Goal: Transaction & Acquisition: Purchase product/service

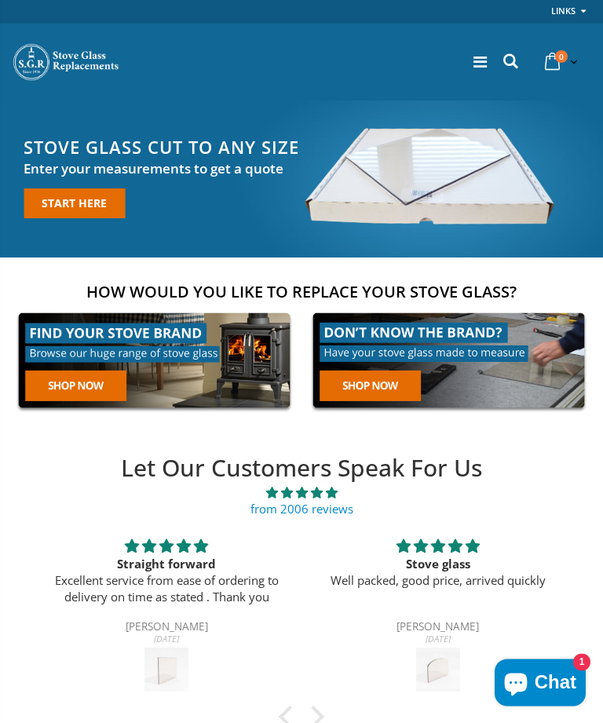
scroll to position [29, 0]
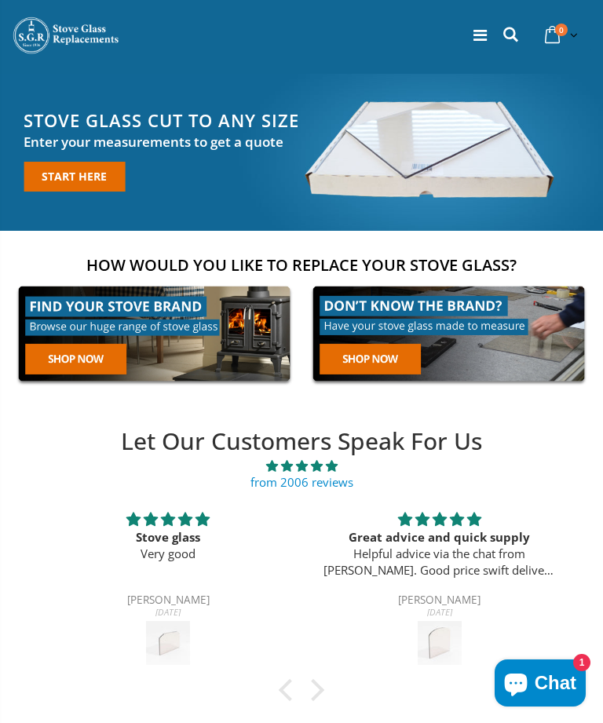
click at [97, 173] on link "Start here" at bounding box center [74, 177] width 101 height 30
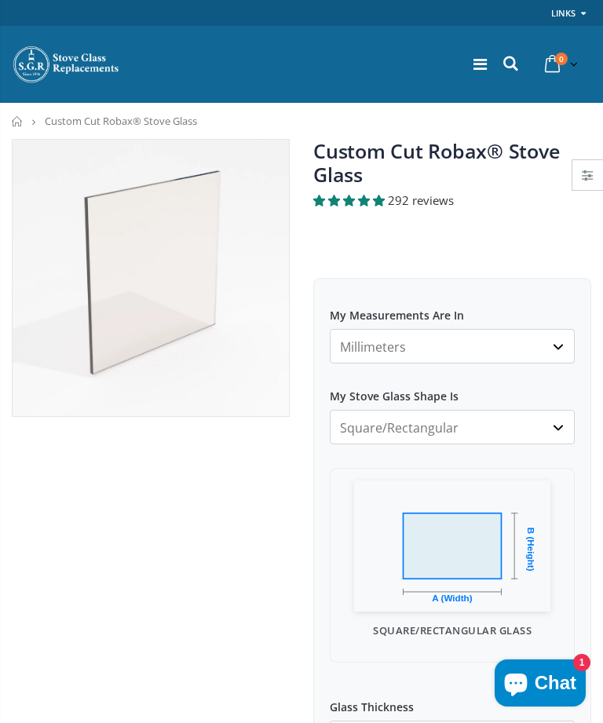
click at [553, 345] on select "Millimeters Centimeters Inches" at bounding box center [452, 346] width 245 height 35
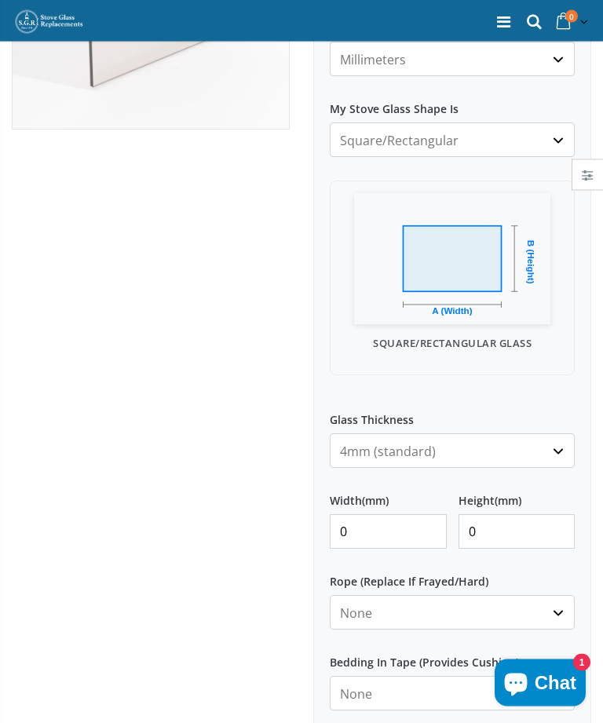
scroll to position [303, 0]
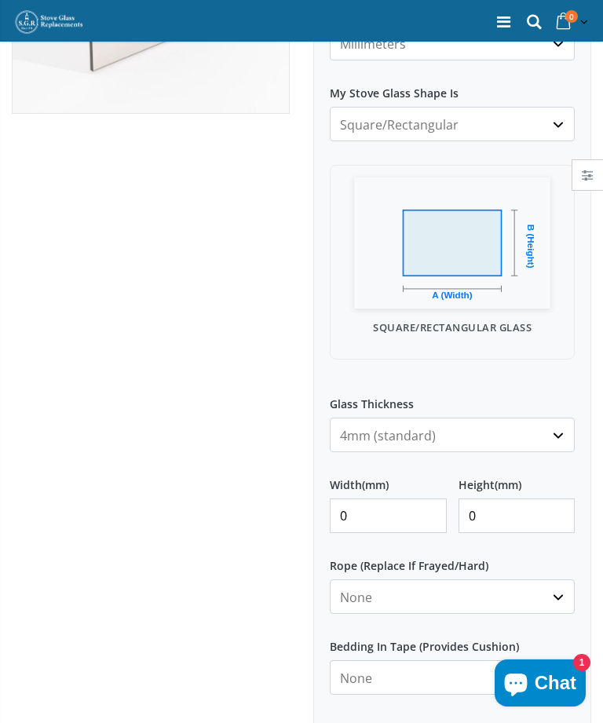
click at [551, 444] on select "4mm (standard) 5mm (gas fires with baffled flue) 3mm (For Use In Stoves With Th…" at bounding box center [452, 435] width 245 height 35
click at [419, 520] on input "0" at bounding box center [388, 515] width 117 height 35
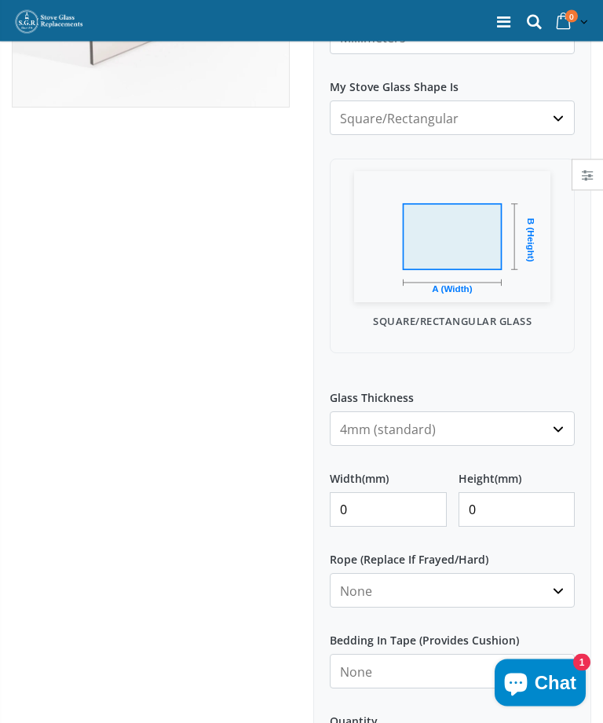
scroll to position [309, 0]
click at [413, 513] on input "0" at bounding box center [388, 509] width 117 height 35
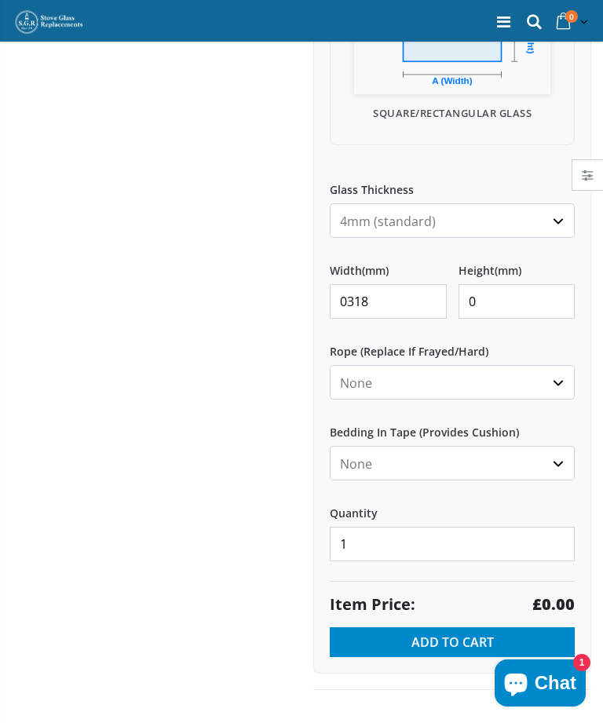
scroll to position [519, 0]
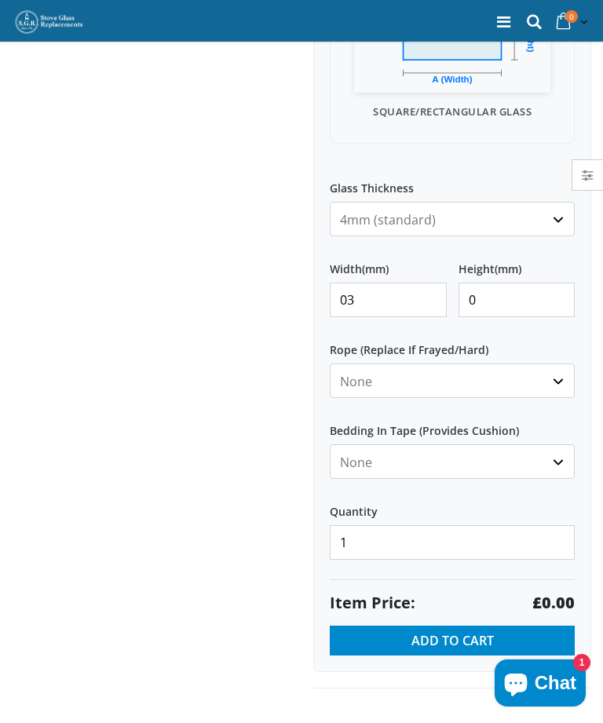
type input "0"
type input "318"
click at [536, 308] on input "0" at bounding box center [516, 300] width 117 height 35
type input "360"
click at [162, 344] on div at bounding box center [150, 154] width 301 height 1068
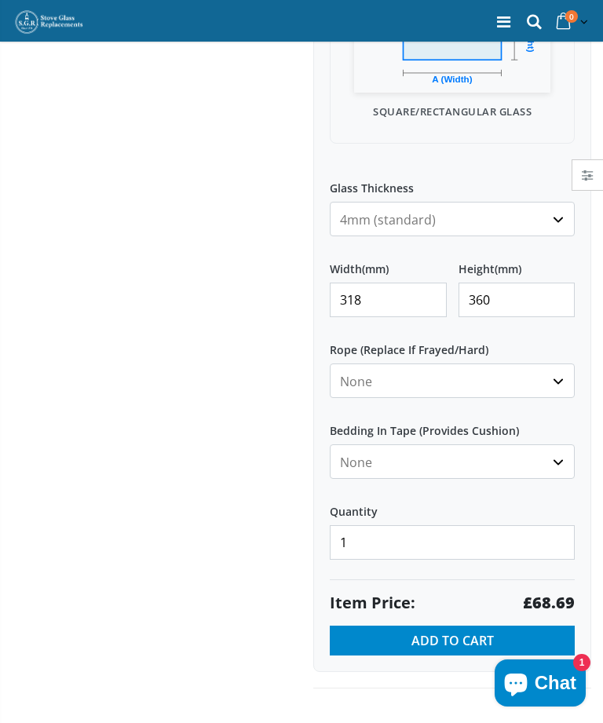
click at [558, 380] on select "None 3mm White 6mm White 8mm White 10mm White 12mm White 6mm Black 8mm Black 10…" at bounding box center [452, 380] width 245 height 35
select select "12mm-black"
click at [549, 455] on select "None Black White" at bounding box center [452, 461] width 245 height 35
select select "black"
click at [558, 379] on select "None 3mm White 6mm White 8mm White 10mm White 12mm White 6mm Black 8mm Black 10…" at bounding box center [452, 380] width 245 height 35
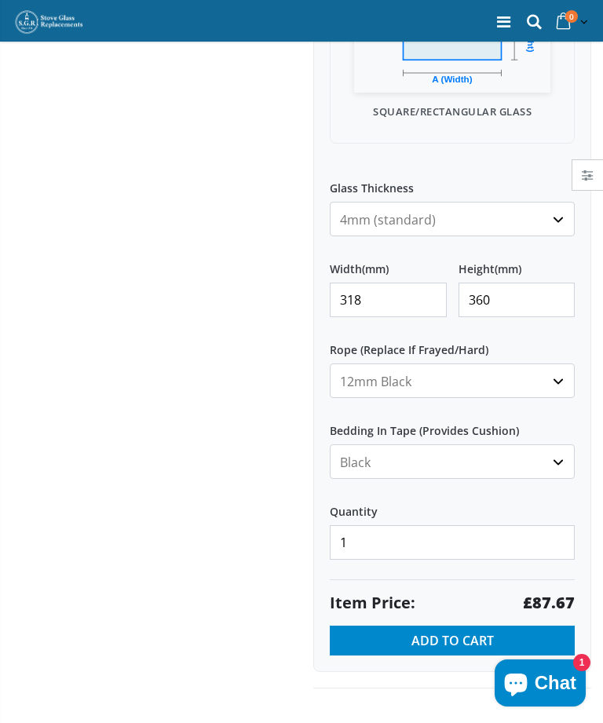
click at [557, 385] on select "None 3mm White 6mm White 8mm White 10mm White 12mm White 6mm Black 8mm Black 10…" at bounding box center [452, 380] width 245 height 35
select select "none"
click at [562, 462] on select "None Black White" at bounding box center [452, 461] width 245 height 35
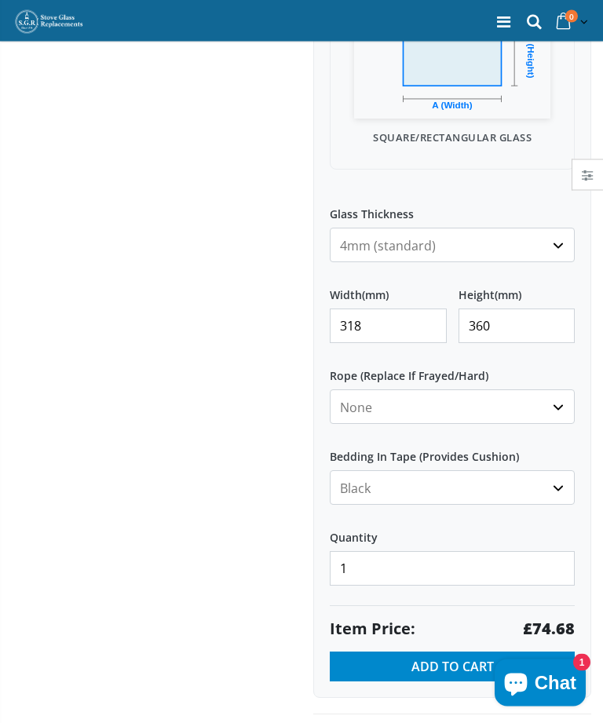
scroll to position [495, 0]
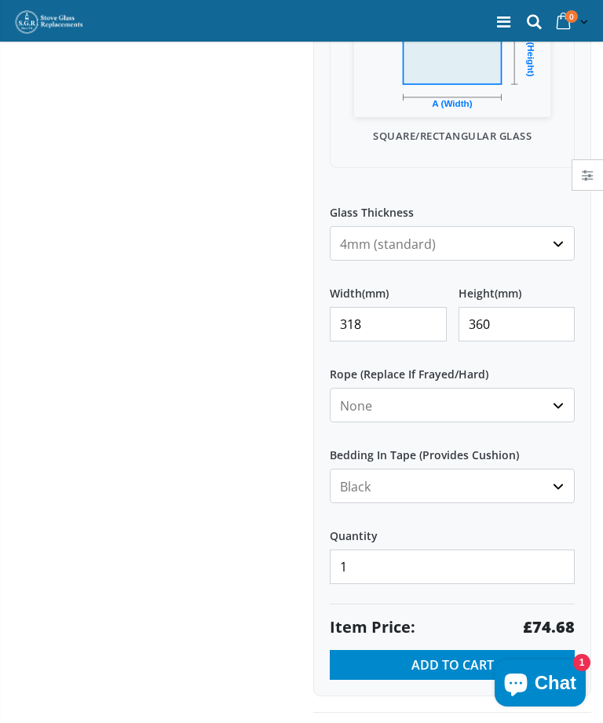
click at [561, 248] on select "4mm (standard) 5mm (gas fires with baffled flue) 3mm (For Use In Stoves With Th…" at bounding box center [452, 243] width 245 height 35
click at [557, 248] on select "4mm (standard) 5mm (gas fires with baffled flue) 3mm (For Use In Stoves With Th…" at bounding box center [452, 243] width 245 height 35
select select "4mm"
click at [148, 624] on div at bounding box center [150, 178] width 301 height 1068
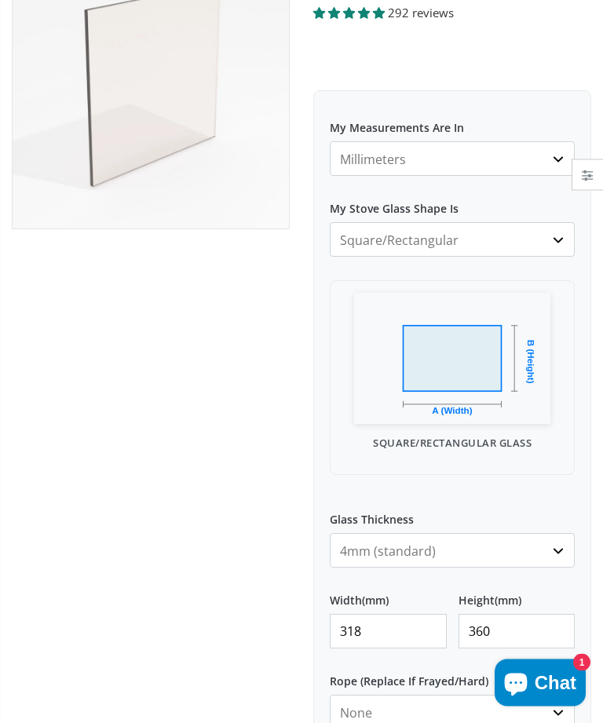
scroll to position [0, 0]
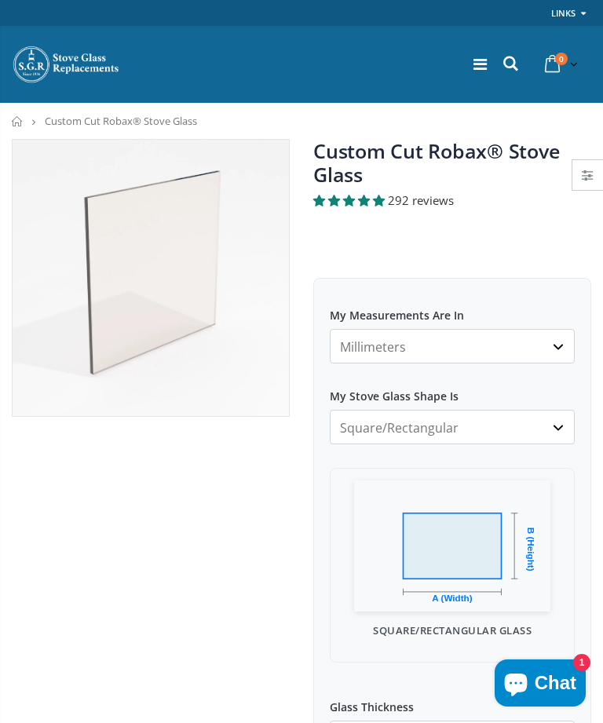
click at [436, 198] on span "292 reviews" at bounding box center [421, 200] width 66 height 16
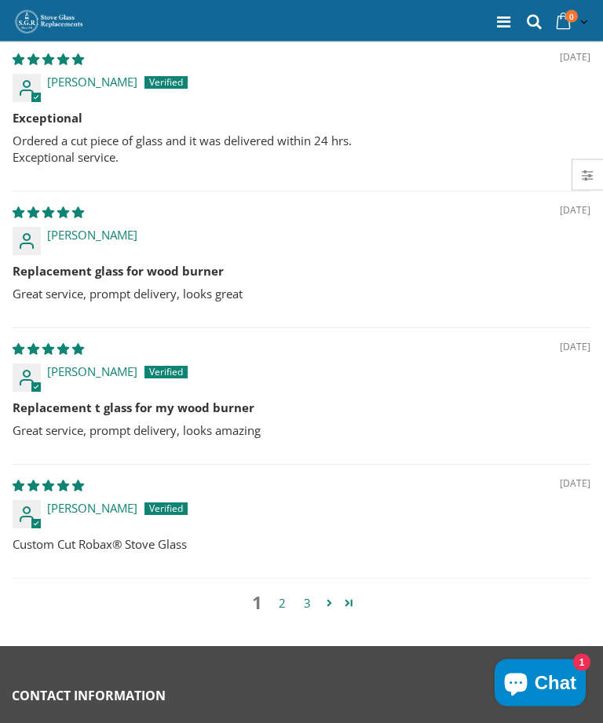
scroll to position [3663, 0]
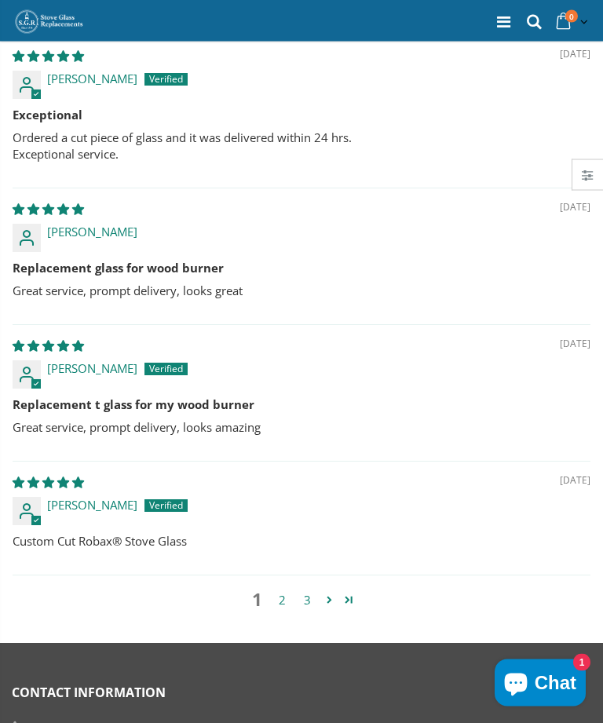
click at [283, 592] on link "2" at bounding box center [281, 601] width 25 height 18
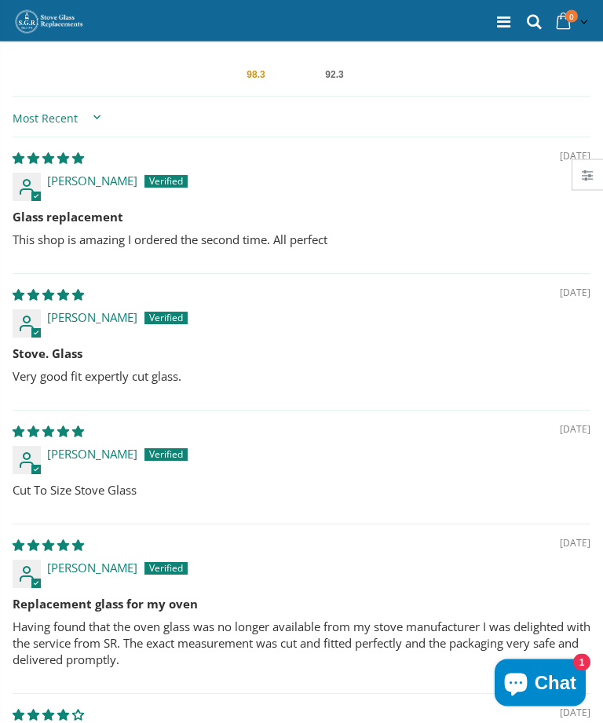
scroll to position [3384, 0]
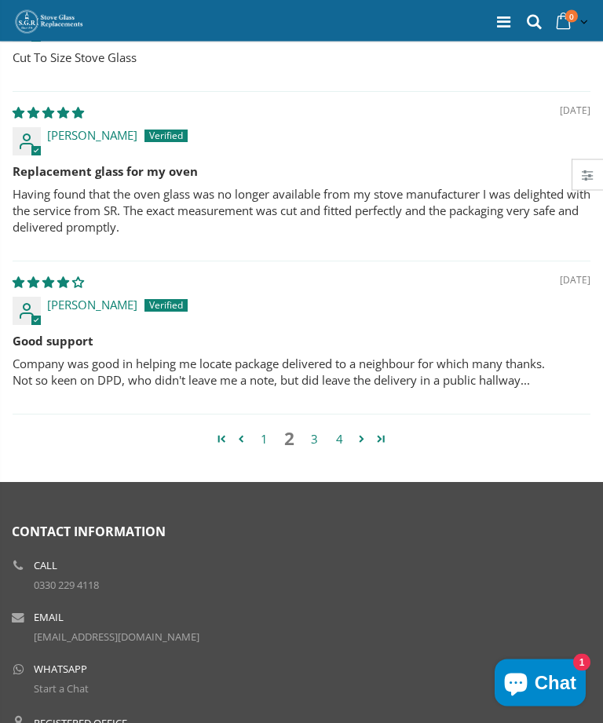
click at [316, 431] on link "3" at bounding box center [313, 440] width 25 height 18
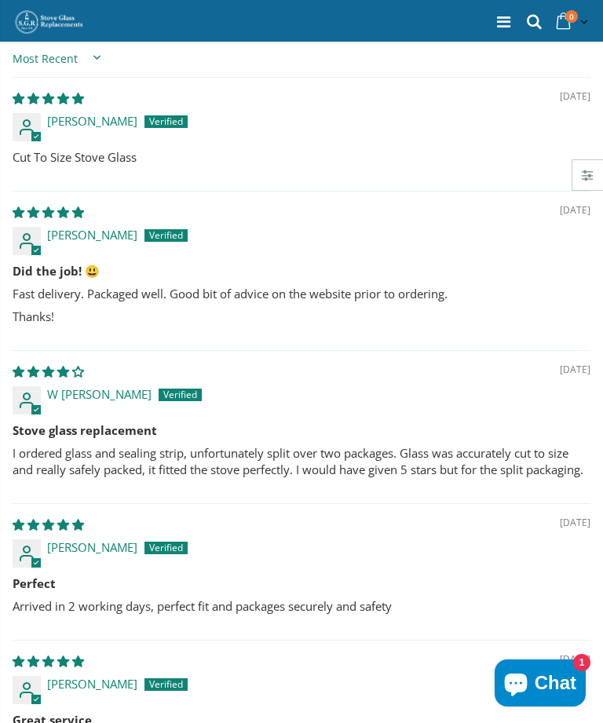
scroll to position [3420, 0]
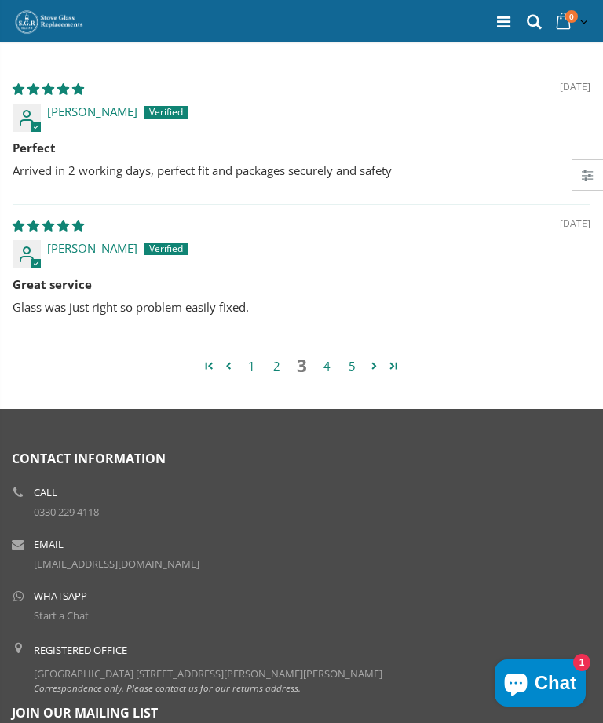
click at [331, 357] on link "4" at bounding box center [326, 366] width 25 height 18
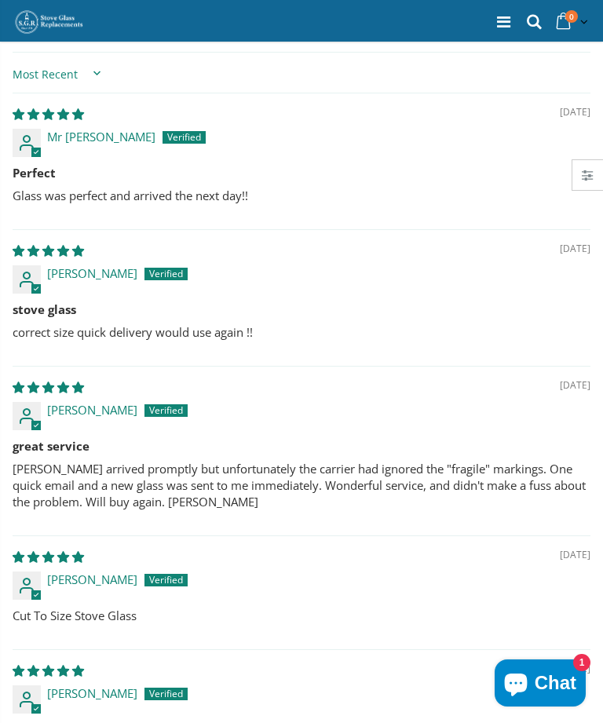
scroll to position [3516, 0]
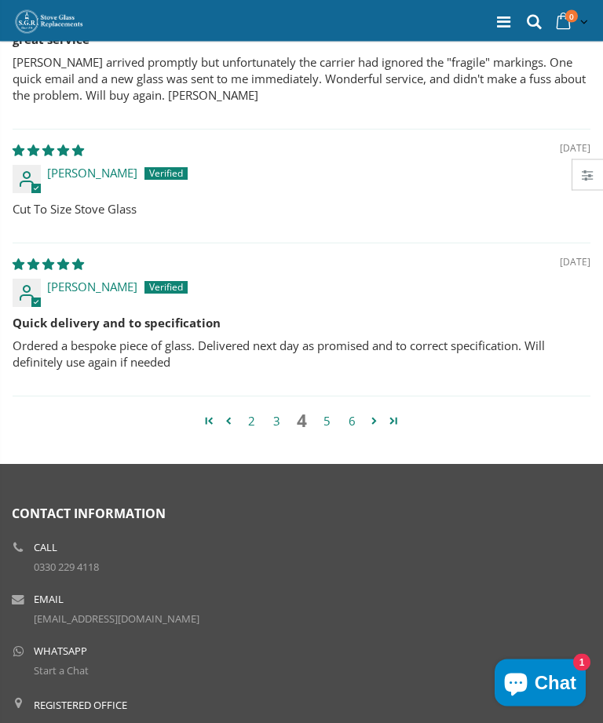
click at [330, 413] on link "5" at bounding box center [326, 422] width 25 height 18
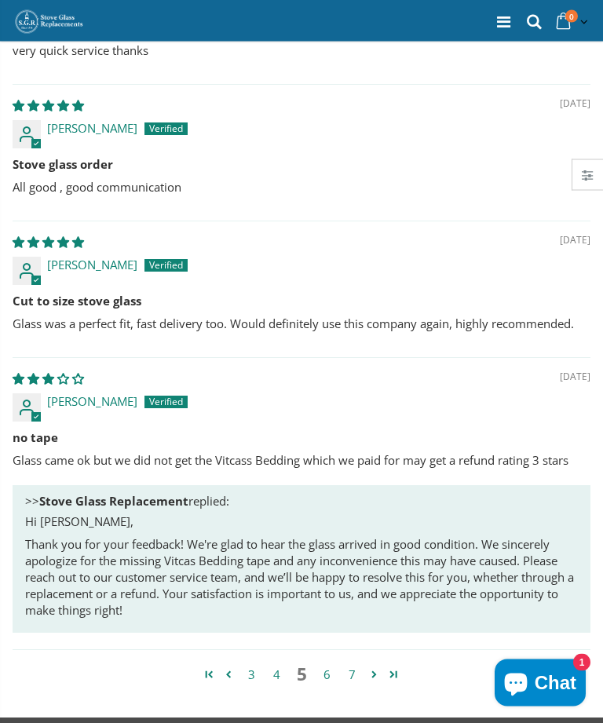
scroll to position [3713, 0]
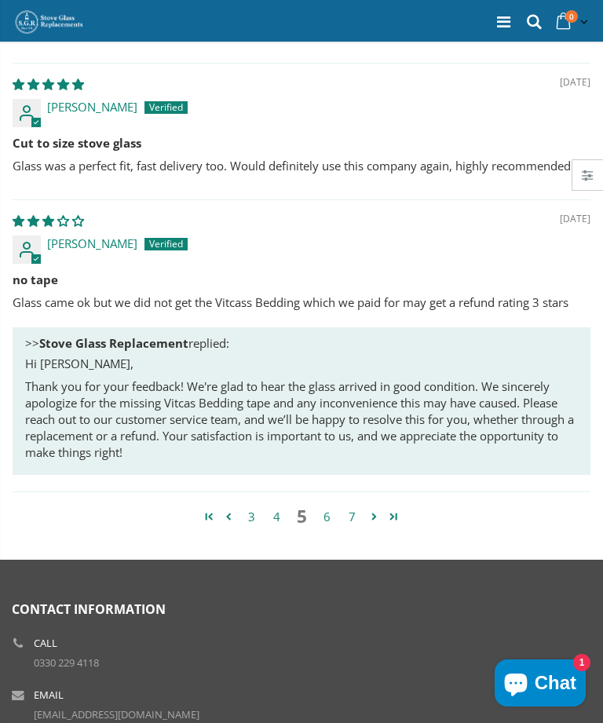
click at [329, 508] on link "6" at bounding box center [326, 517] width 25 height 18
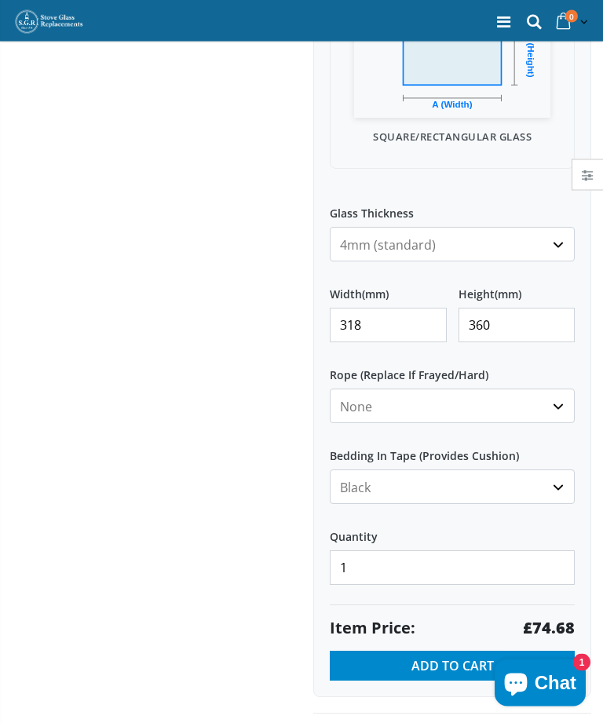
scroll to position [487, 0]
